Goal: Task Accomplishment & Management: Use online tool/utility

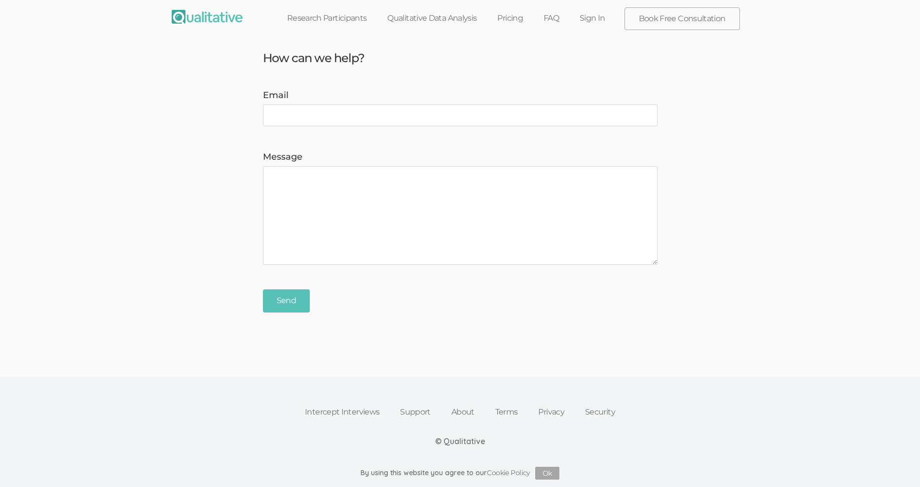
click at [598, 19] on link "Sign In" at bounding box center [592, 18] width 46 height 22
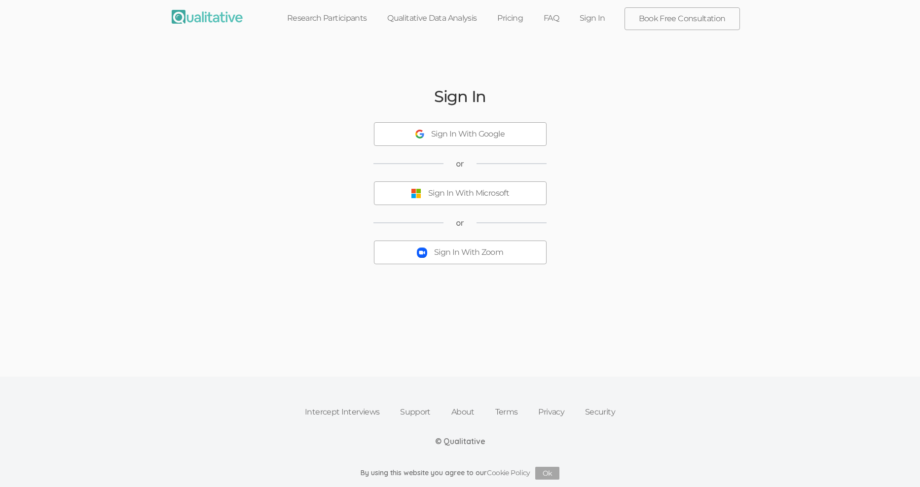
click at [489, 259] on button "Sign In With Zoom" at bounding box center [460, 253] width 173 height 24
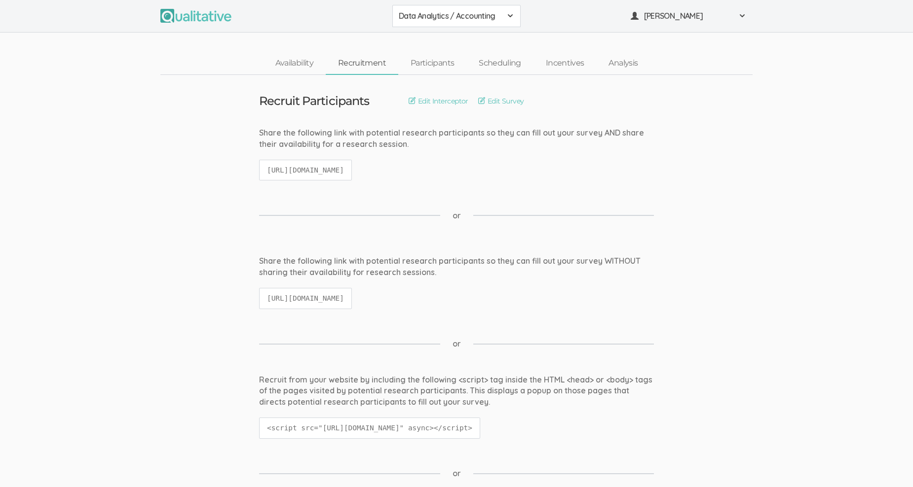
click at [372, 66] on link "Recruitment" at bounding box center [362, 63] width 73 height 21
click at [511, 62] on link "Scheduling" at bounding box center [499, 63] width 67 height 21
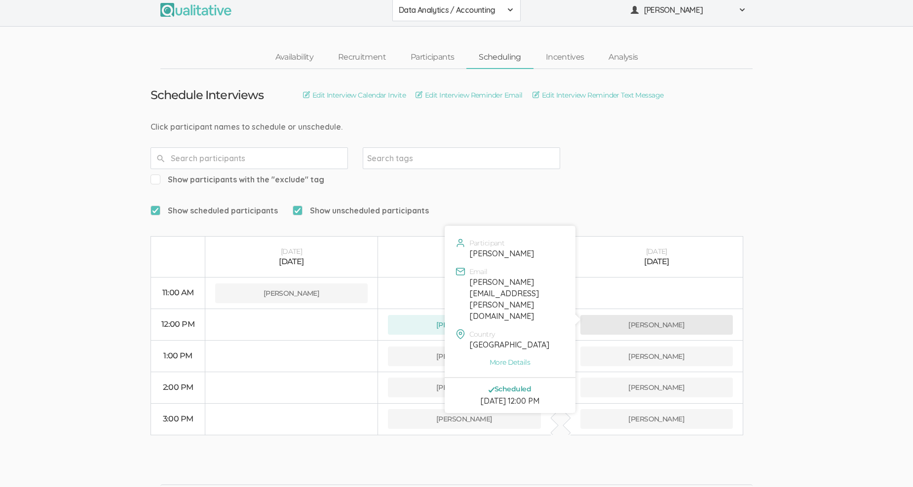
scroll to position [7, 0]
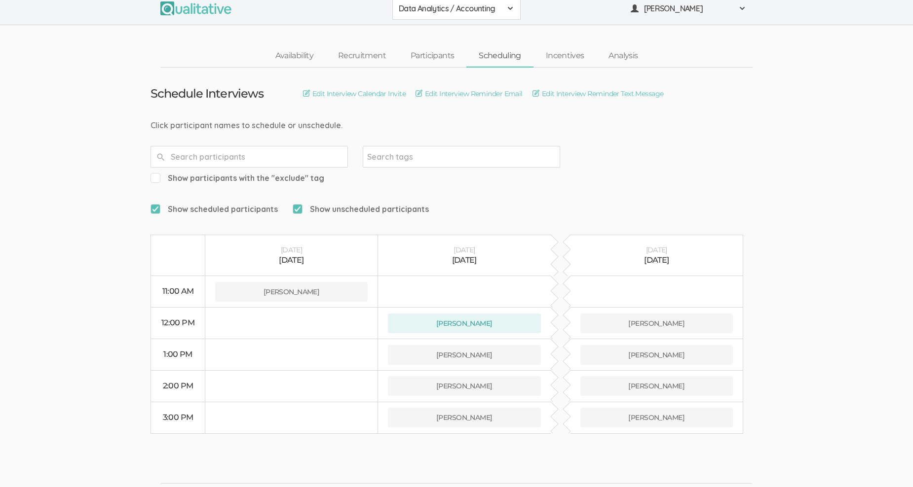
click at [502, 2] on button "Data Analytics / Accounting" at bounding box center [456, 9] width 128 height 22
click at [463, 52] on span "Data Analytics / Sr Management" at bounding box center [456, 53] width 115 height 11
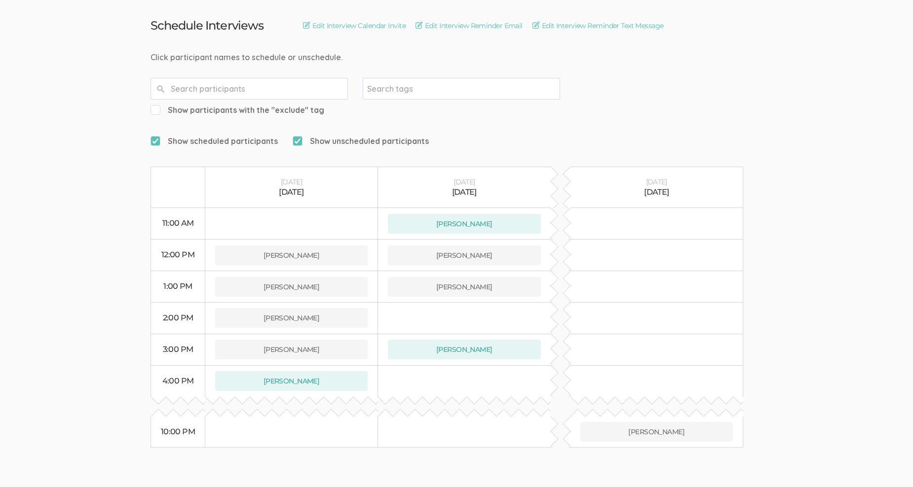
scroll to position [90, 0]
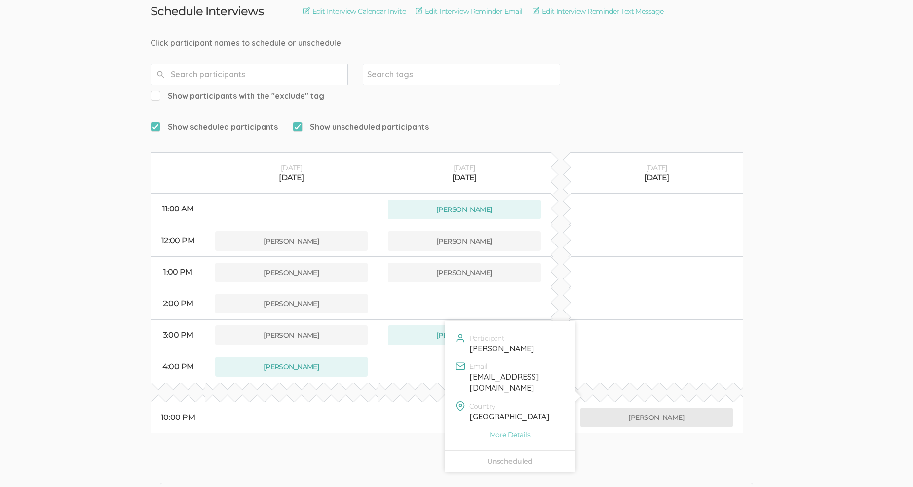
click at [655, 408] on button "[PERSON_NAME]" at bounding box center [656, 418] width 153 height 20
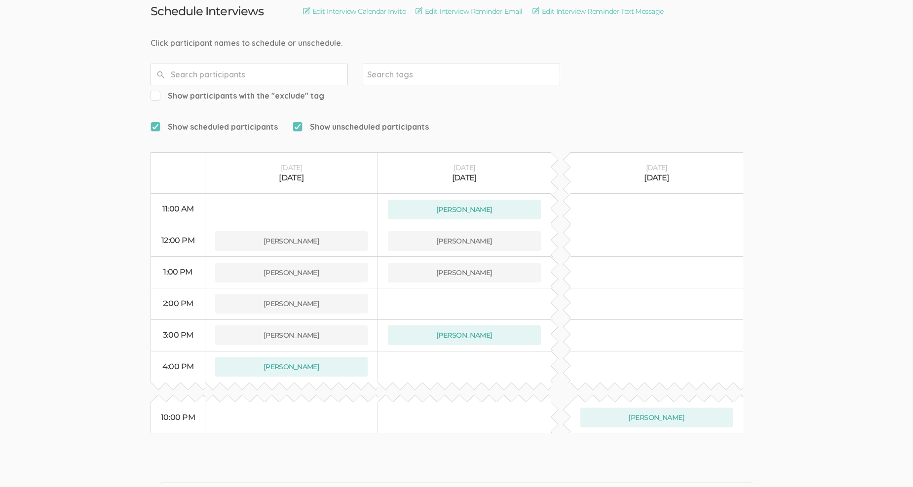
scroll to position [0, 0]
